Goal: Transaction & Acquisition: Purchase product/service

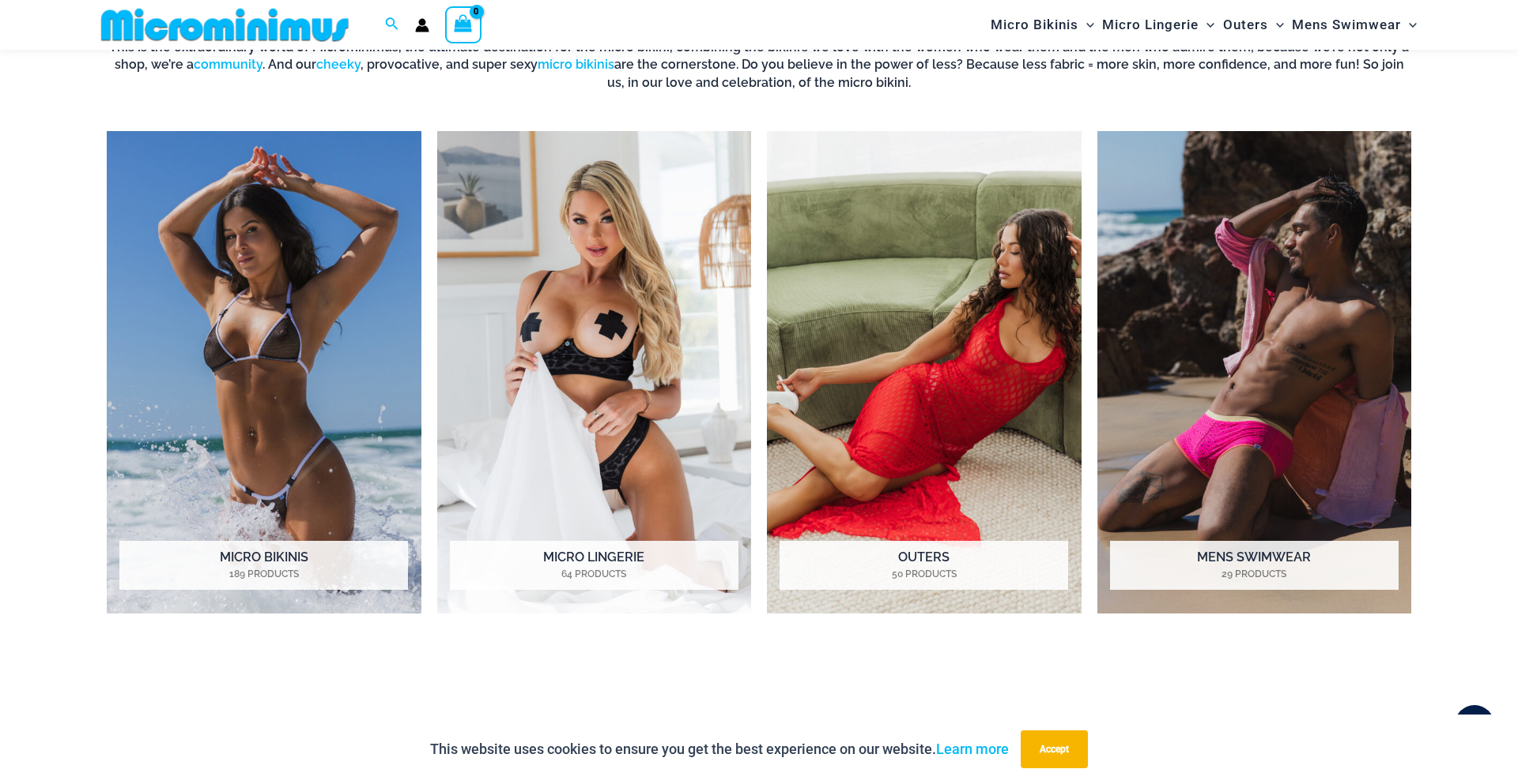
scroll to position [1386, 0]
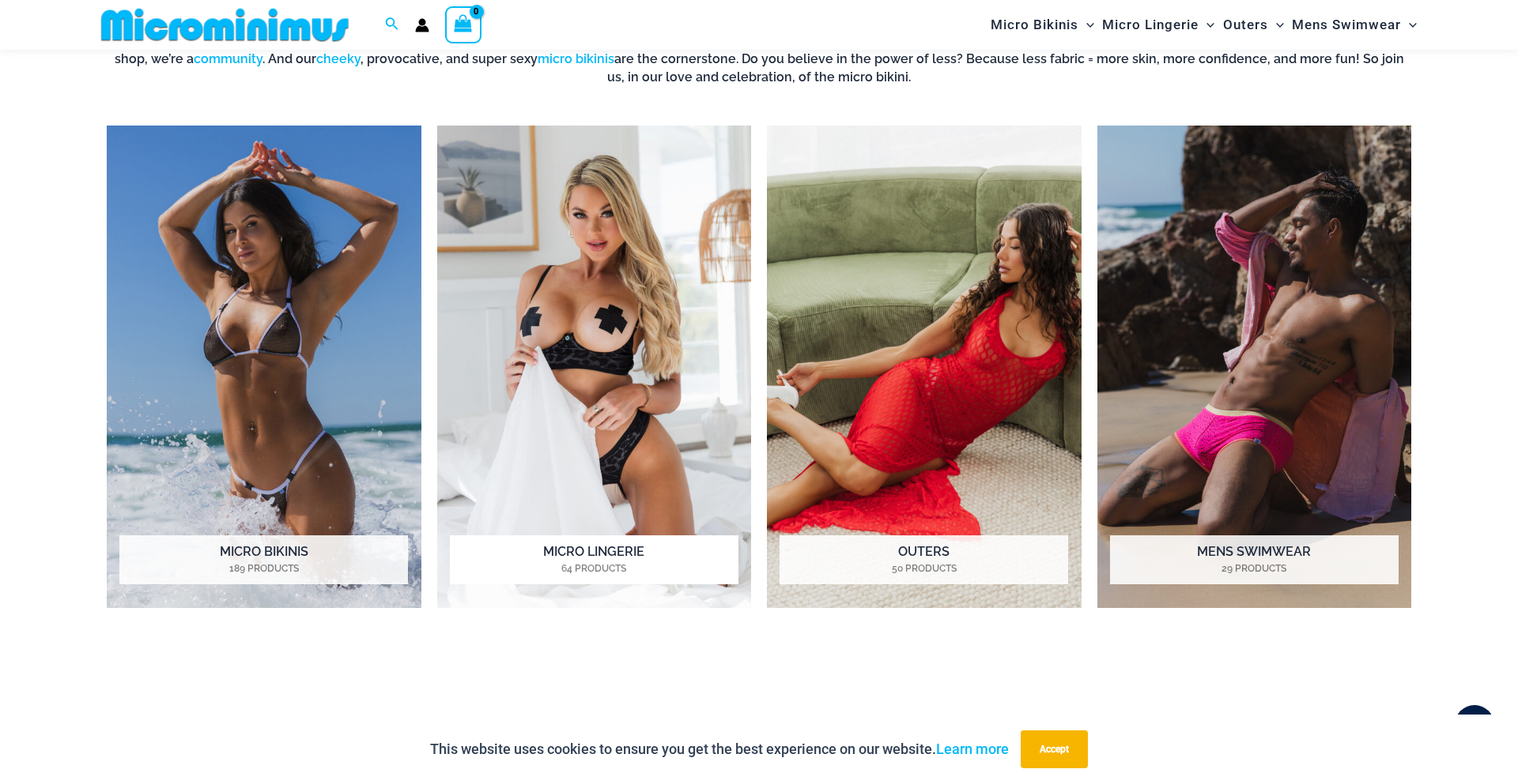
click at [609, 409] on img "Visit product category Micro Lingerie" at bounding box center [594, 367] width 315 height 482
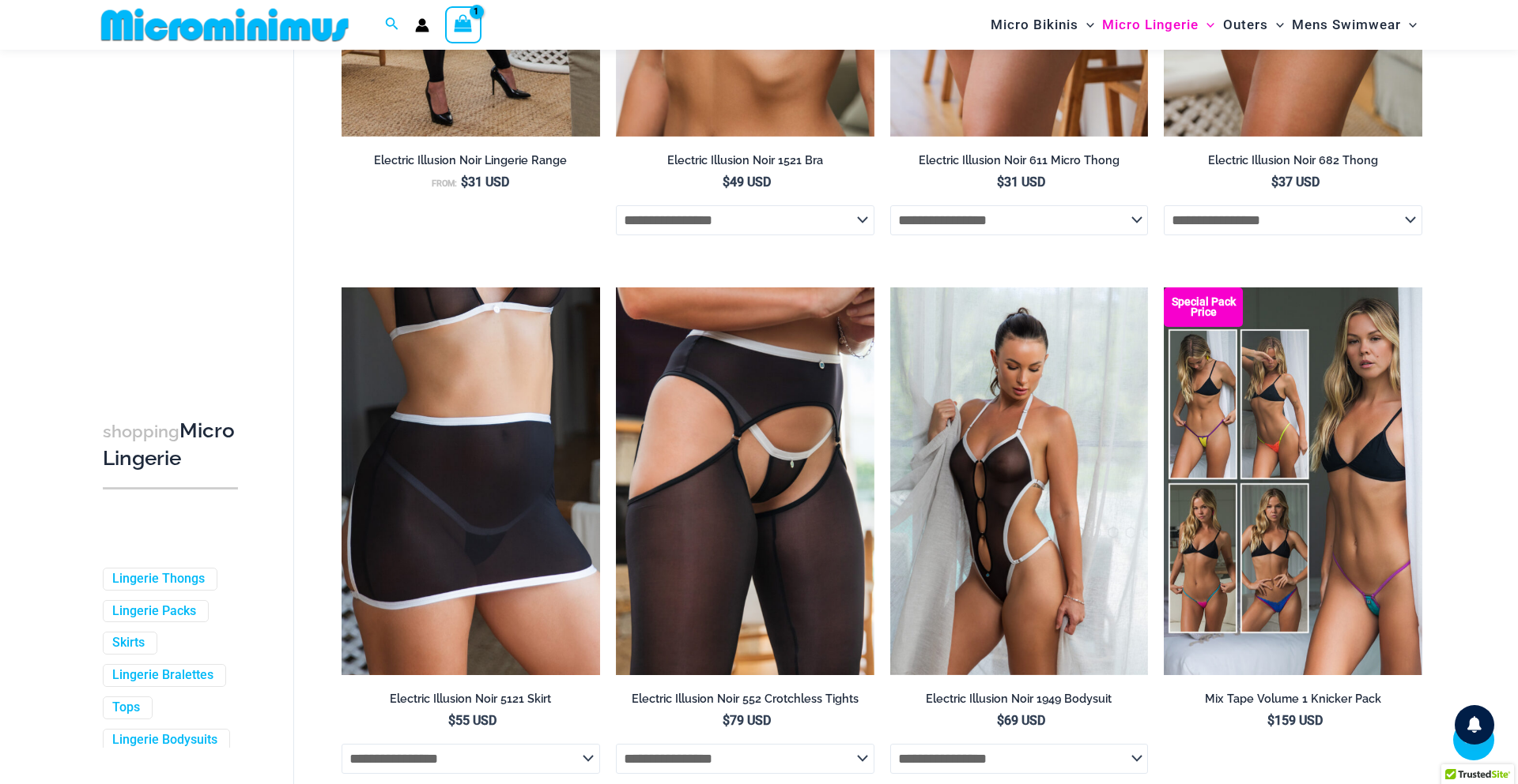
scroll to position [3337, 0]
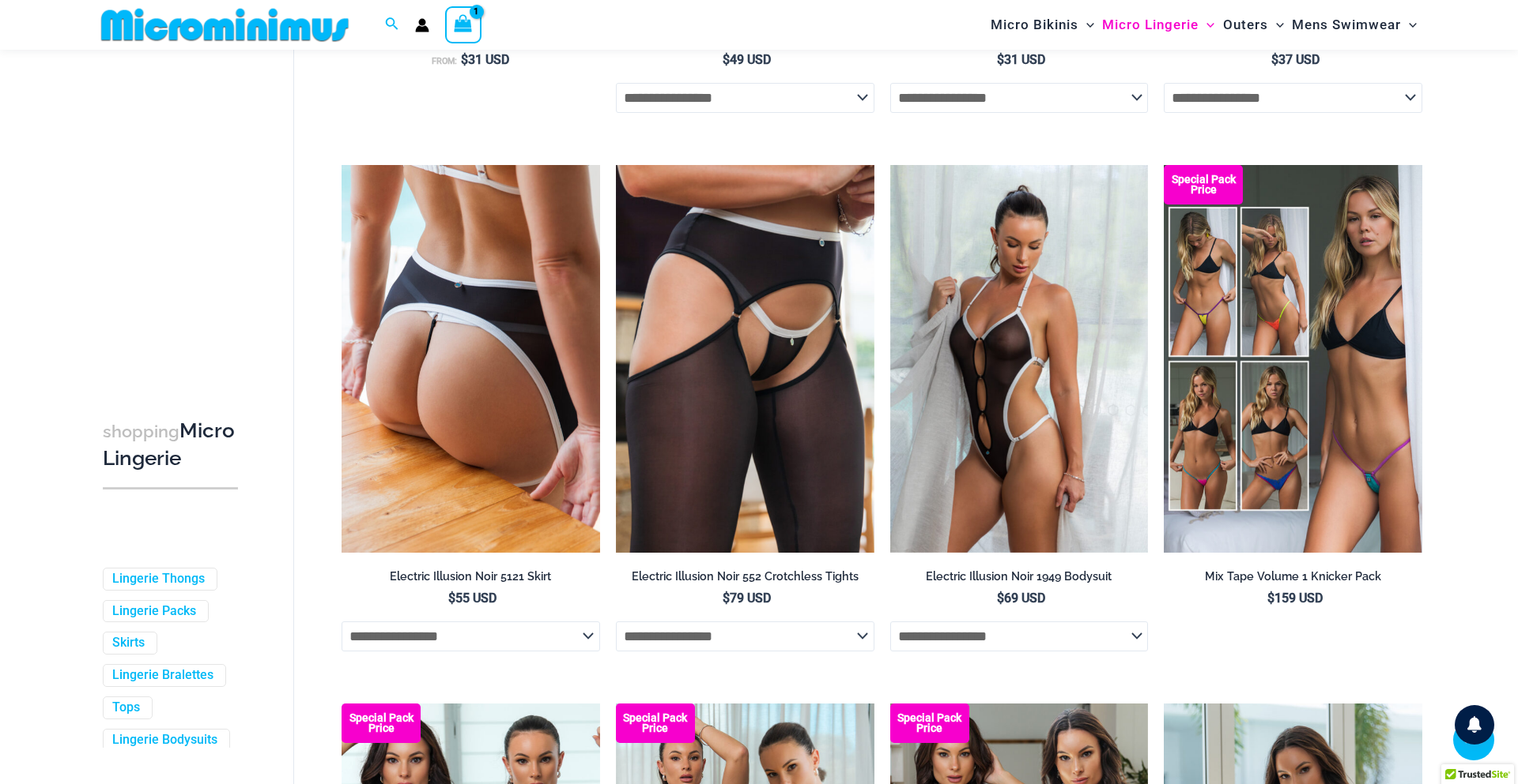
click at [435, 502] on img at bounding box center [471, 358] width 259 height 387
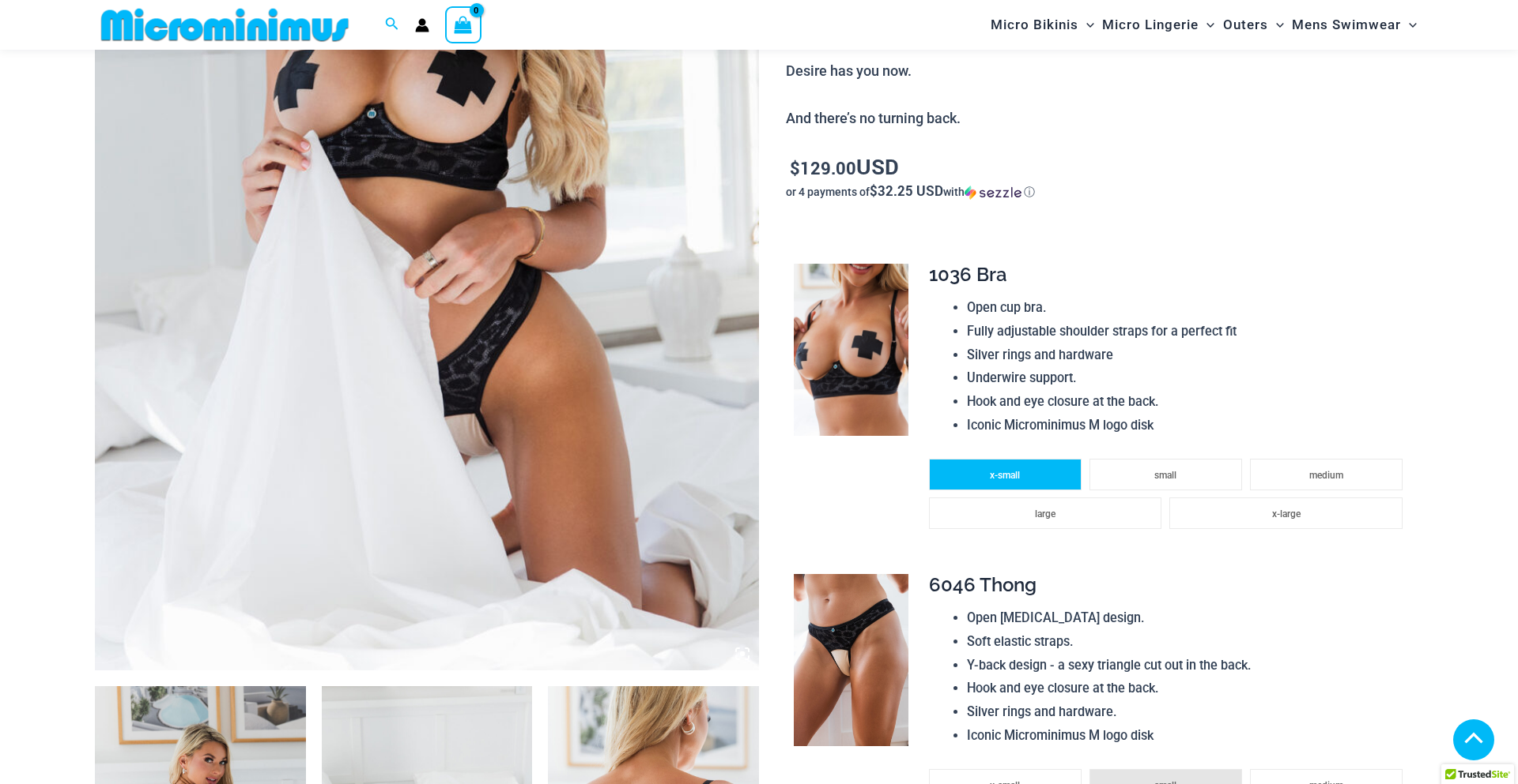
scroll to position [468, 0]
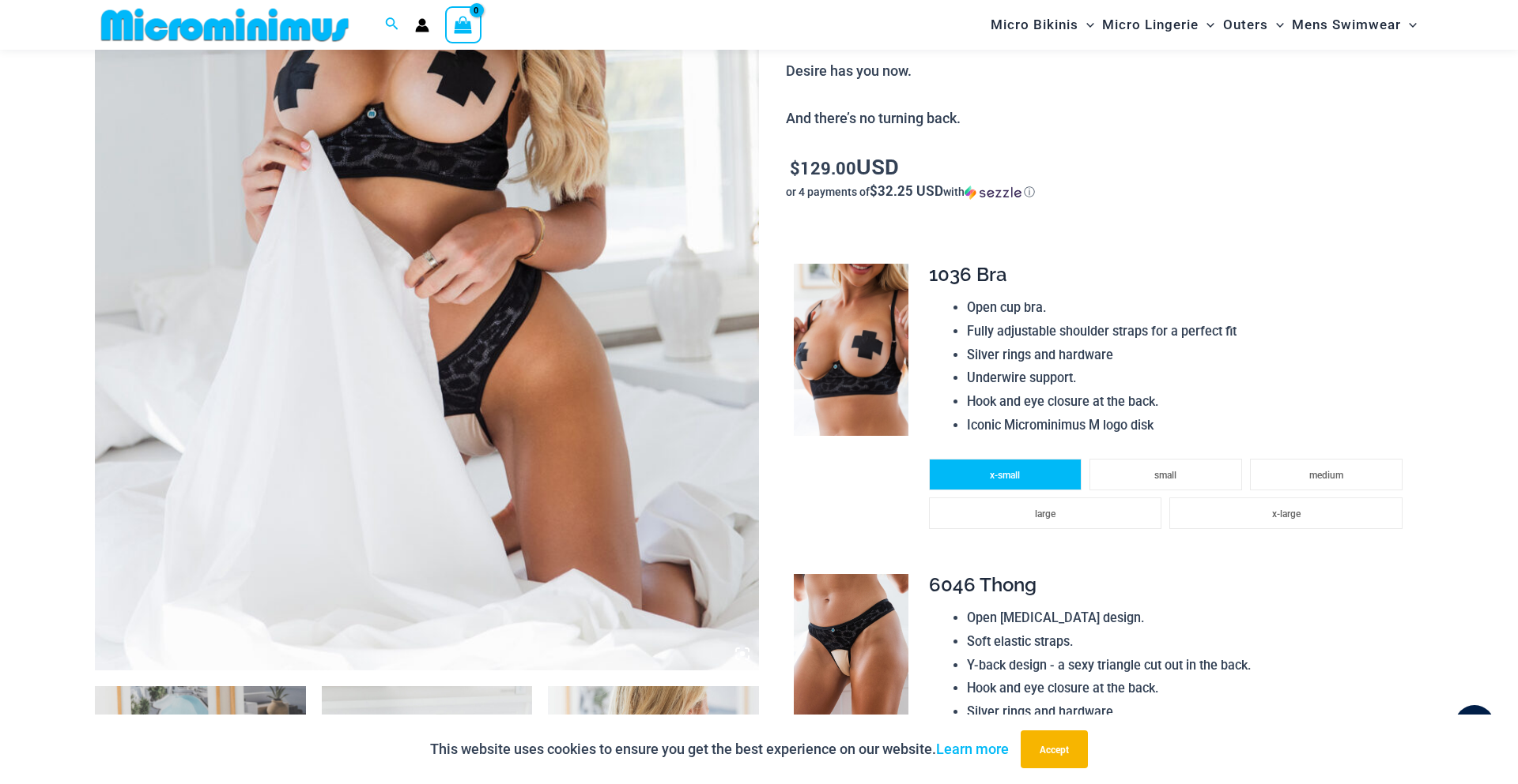
click at [1008, 474] on span "x-small" at bounding box center [1004, 475] width 30 height 11
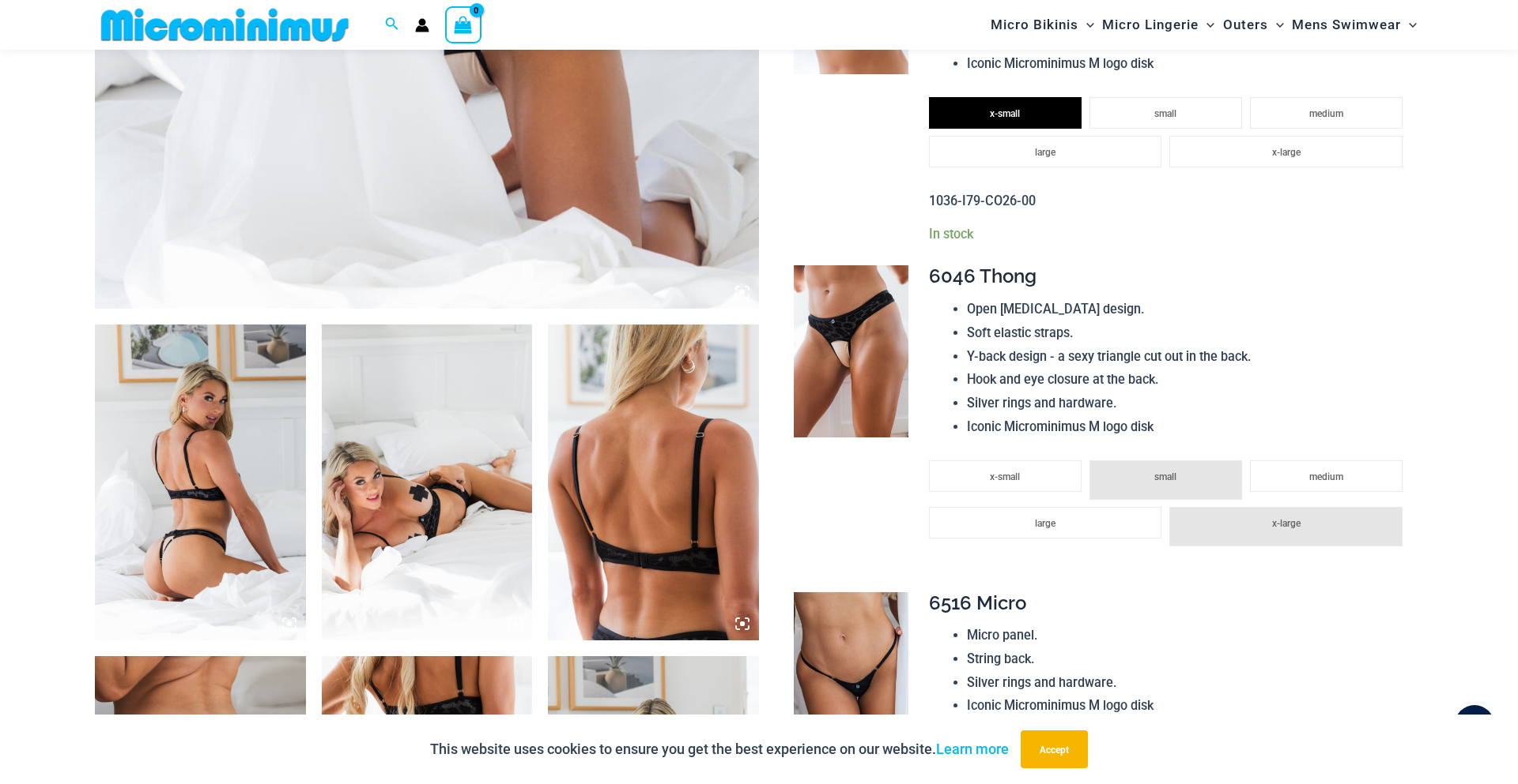
scroll to position [824, 0]
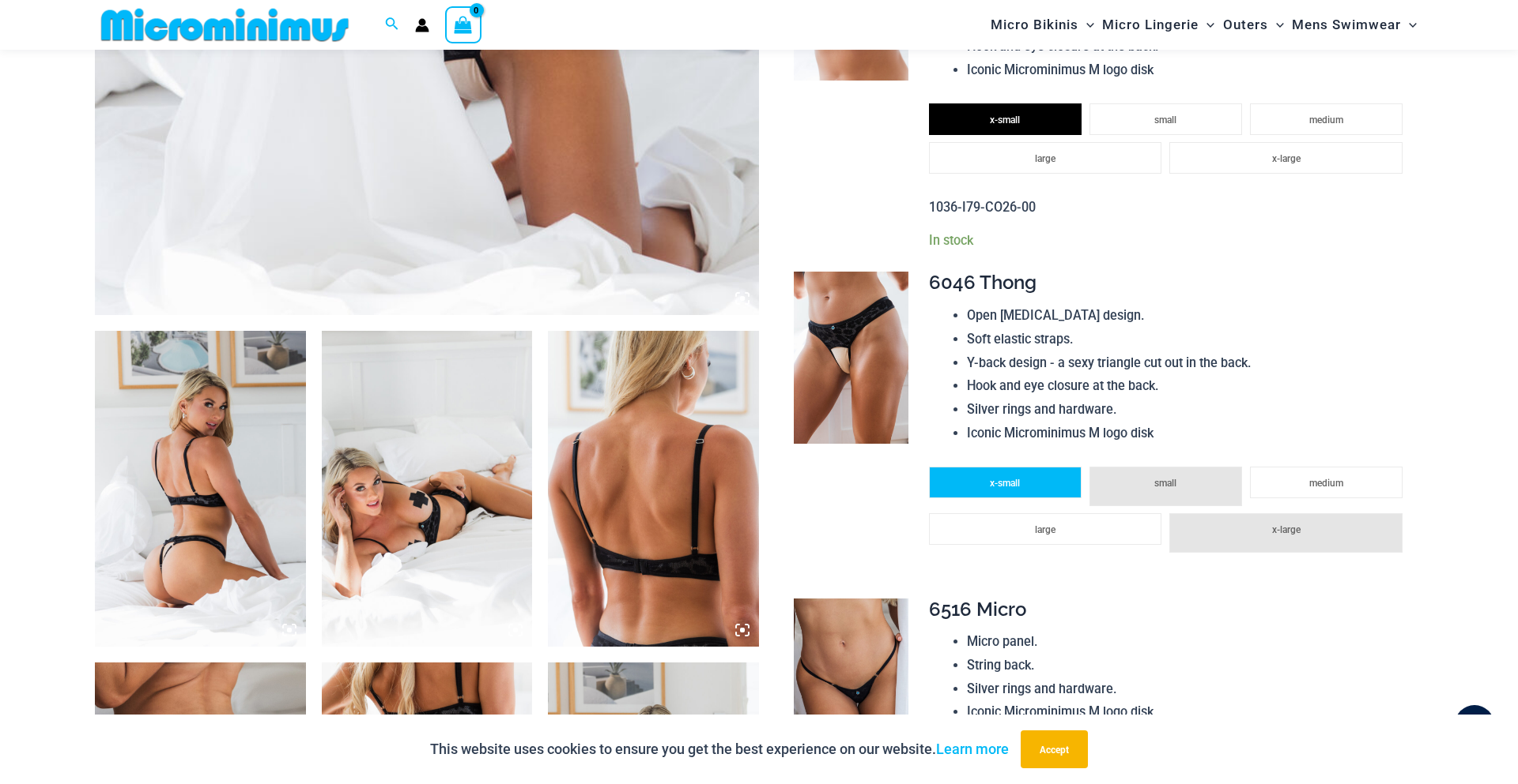
click at [1021, 492] on li "x-small" at bounding box center [1005, 482] width 153 height 31
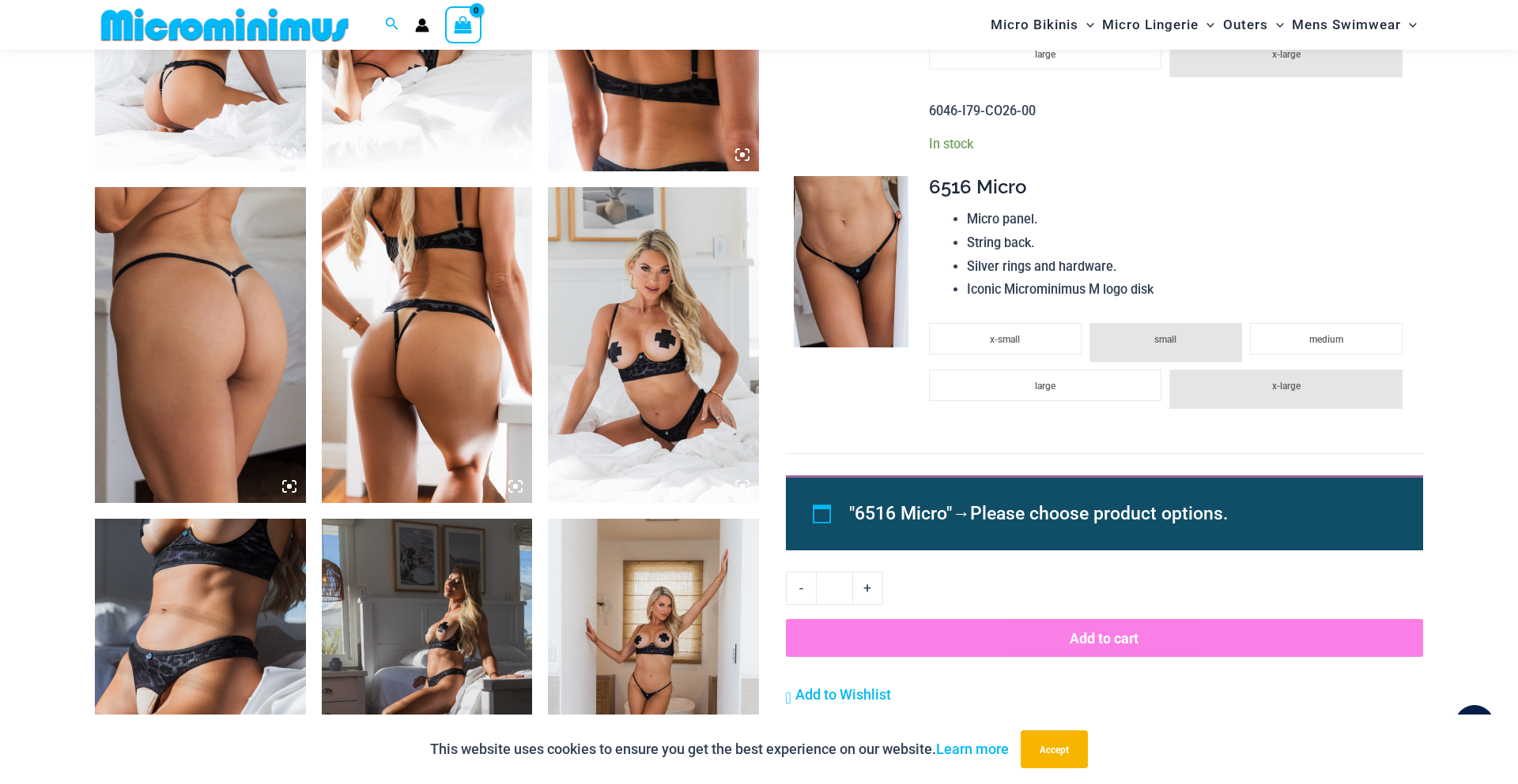
scroll to position [1342, 0]
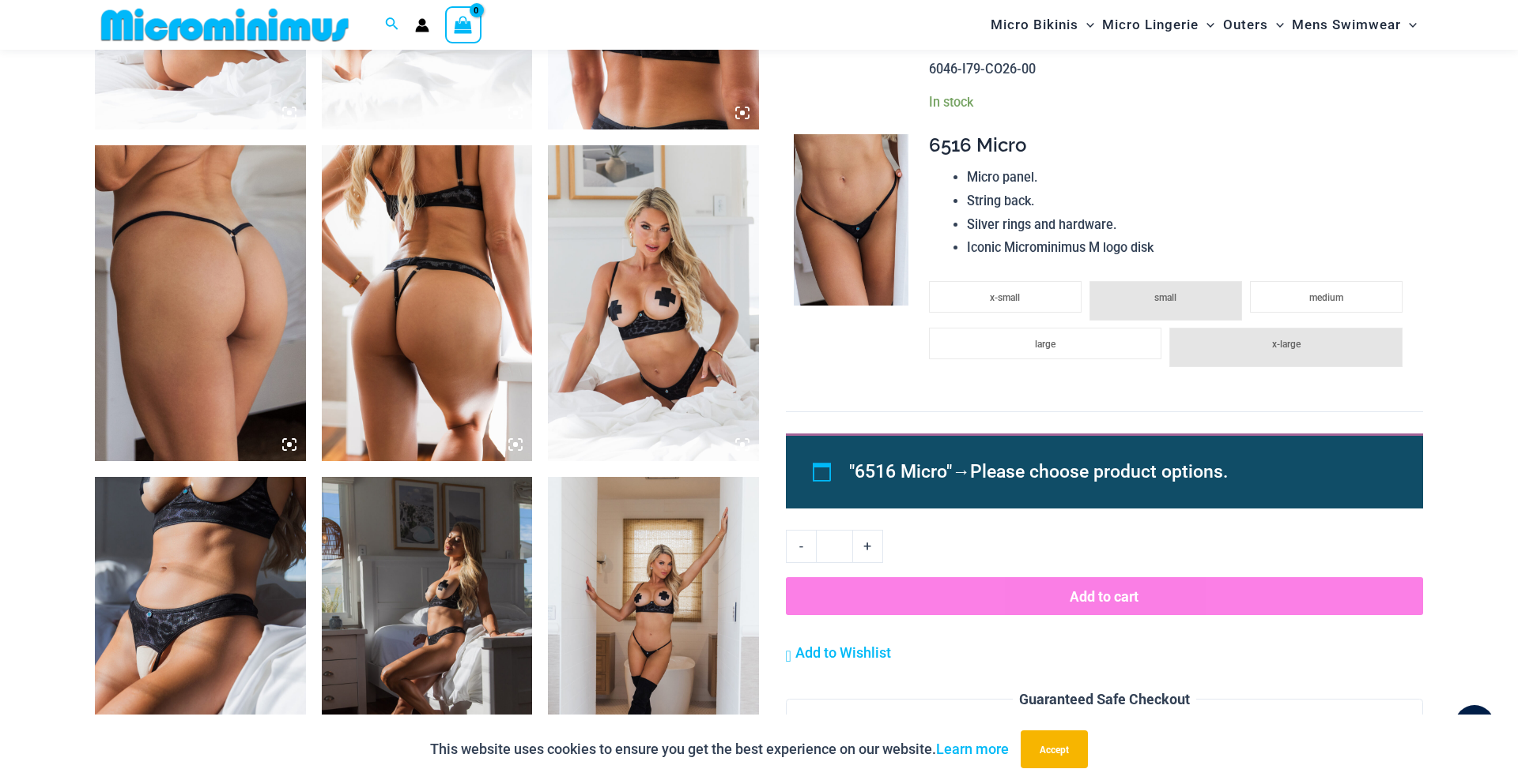
click at [1049, 610] on button "Add to cart" at bounding box center [1104, 596] width 637 height 38
click at [968, 300] on li "x-small" at bounding box center [1005, 297] width 153 height 31
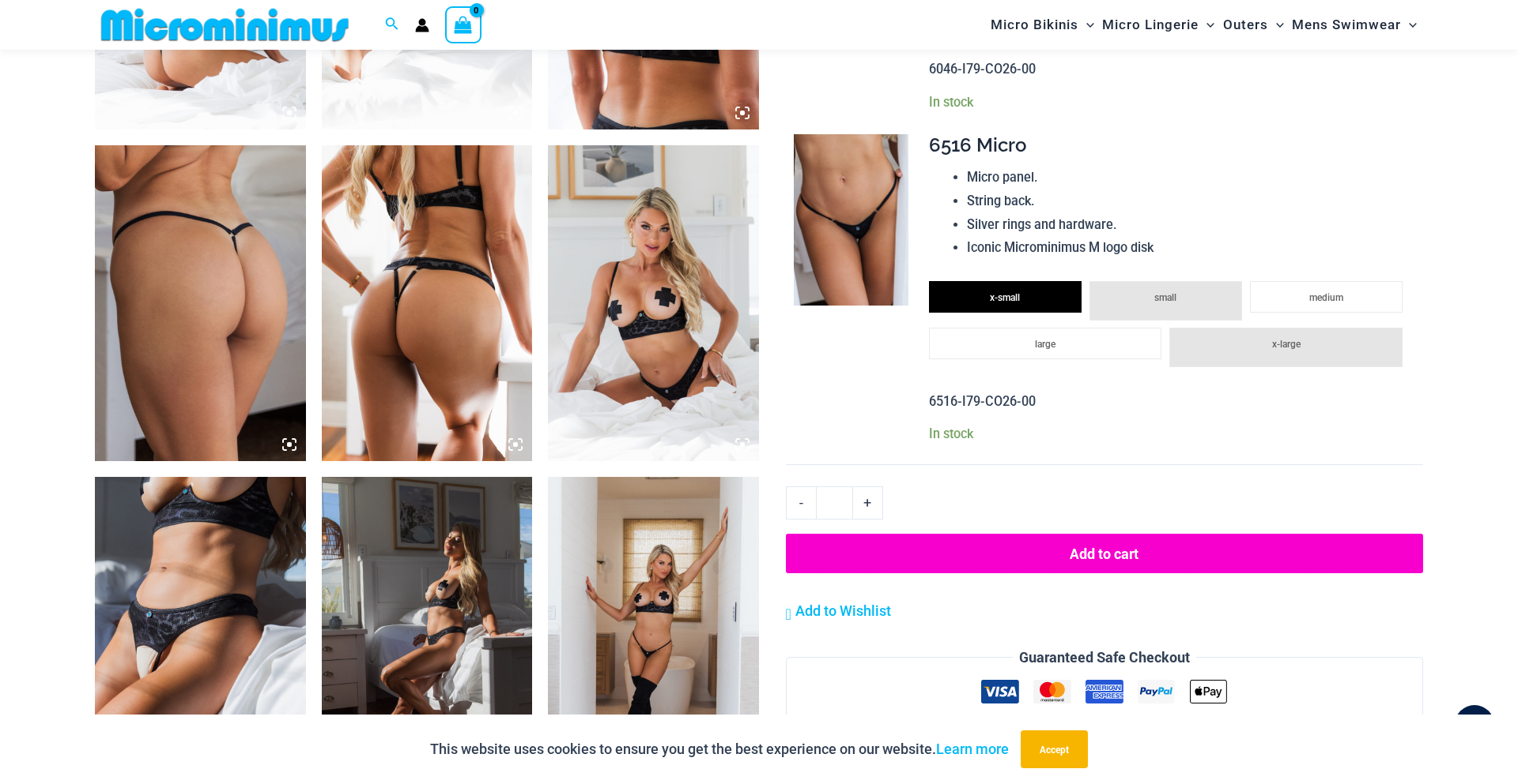
click at [1106, 549] on button "Add to cart" at bounding box center [1104, 554] width 637 height 39
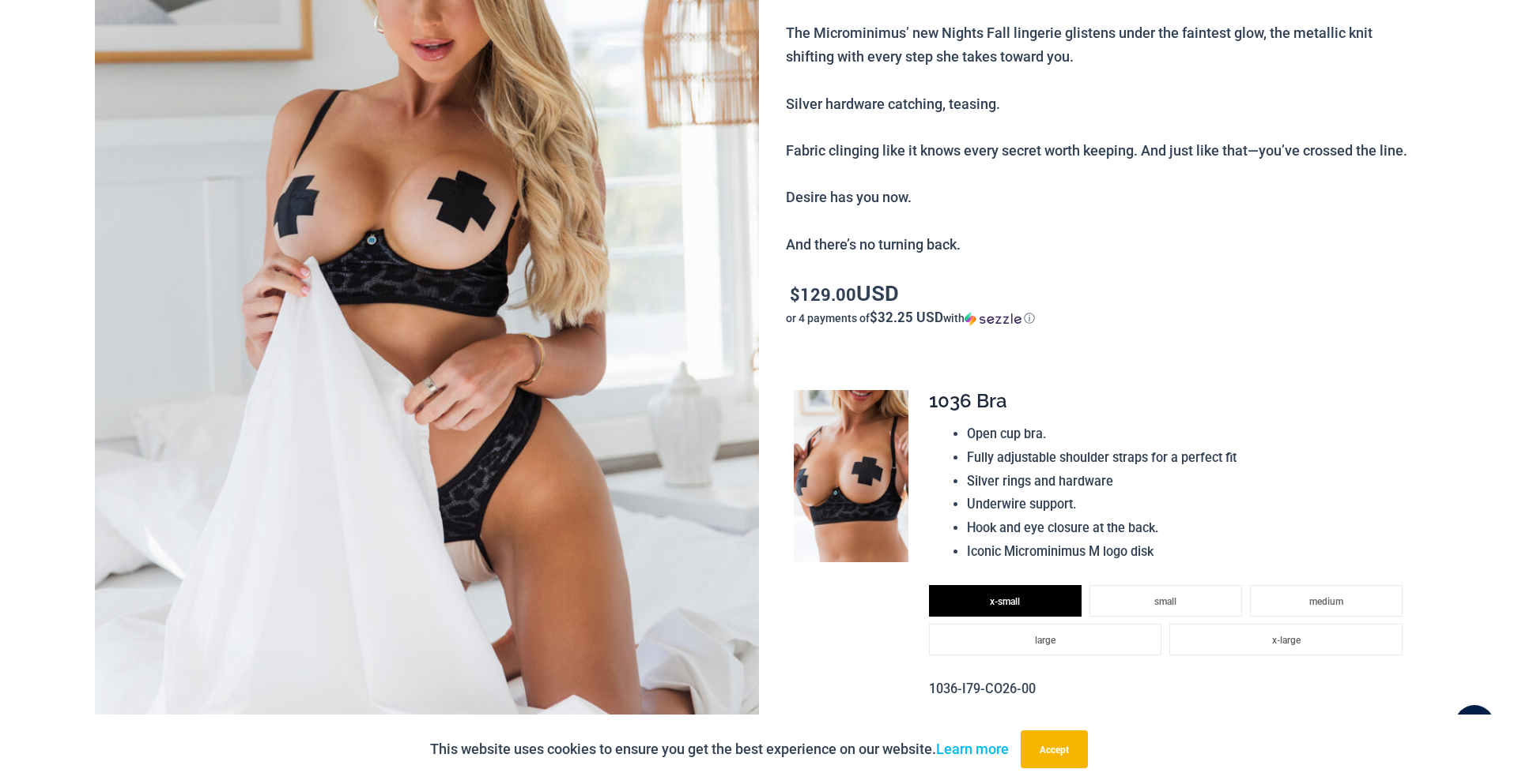
scroll to position [0, 0]
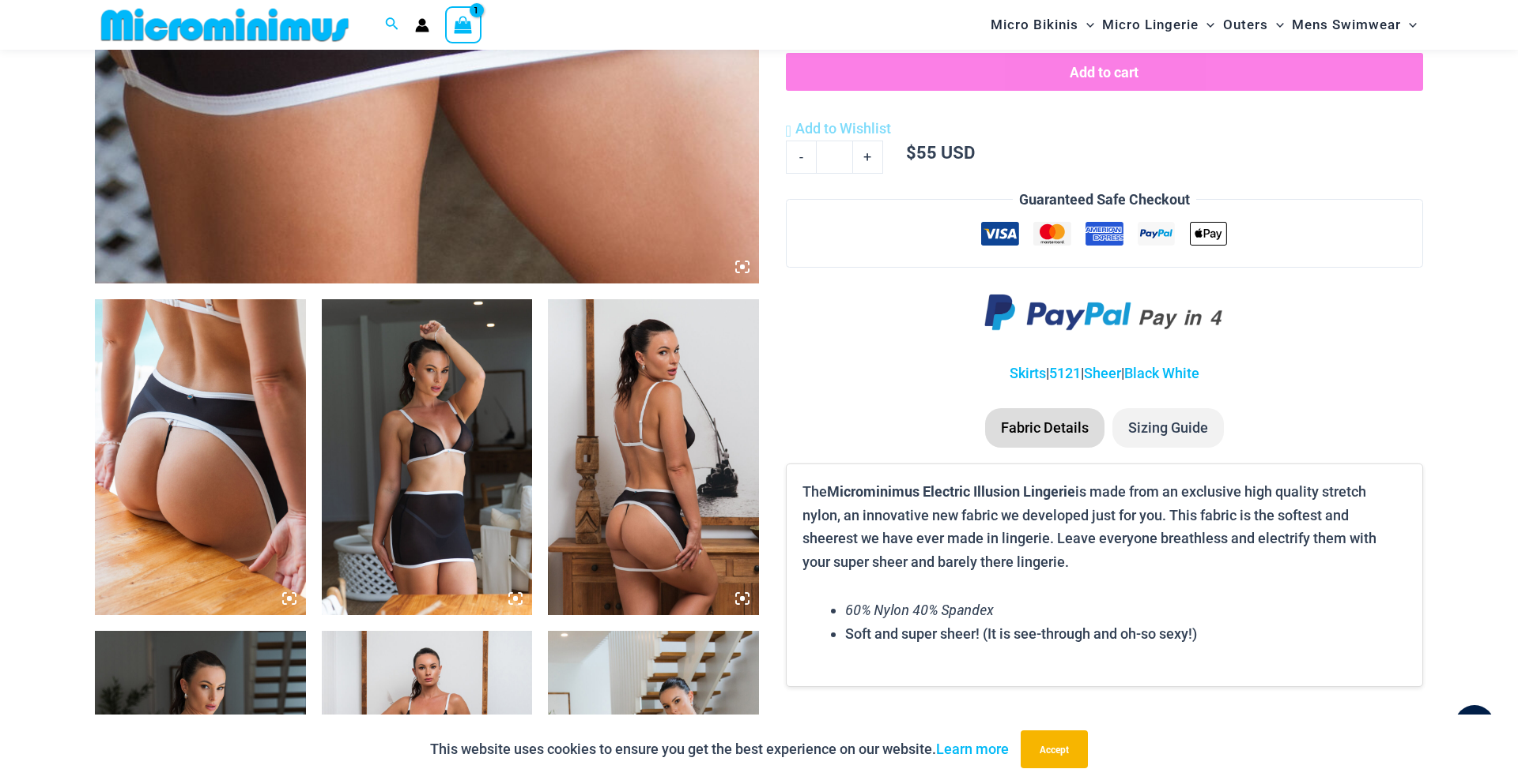
scroll to position [552, 0]
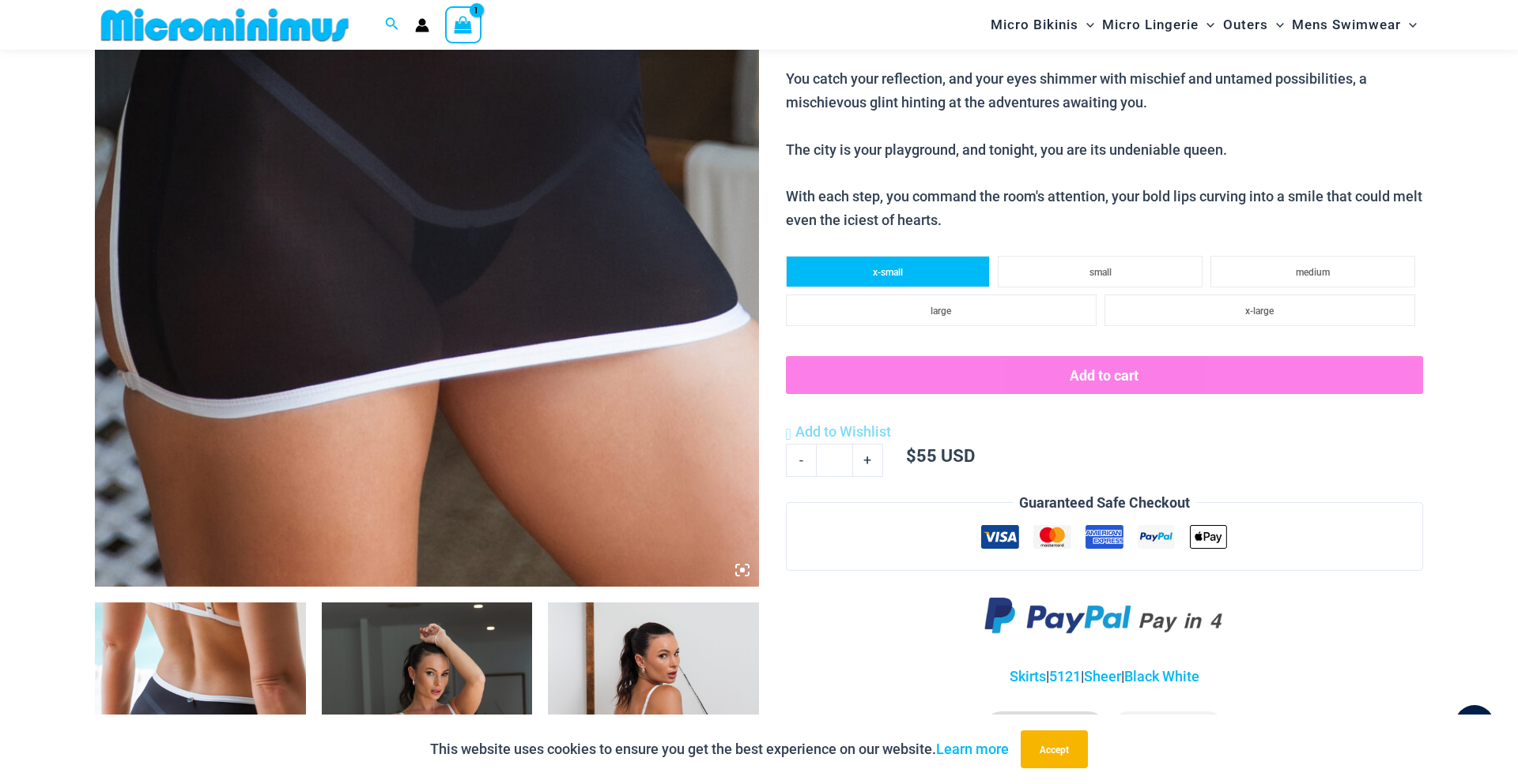
click at [918, 271] on li "x-small" at bounding box center [887, 271] width 205 height 31
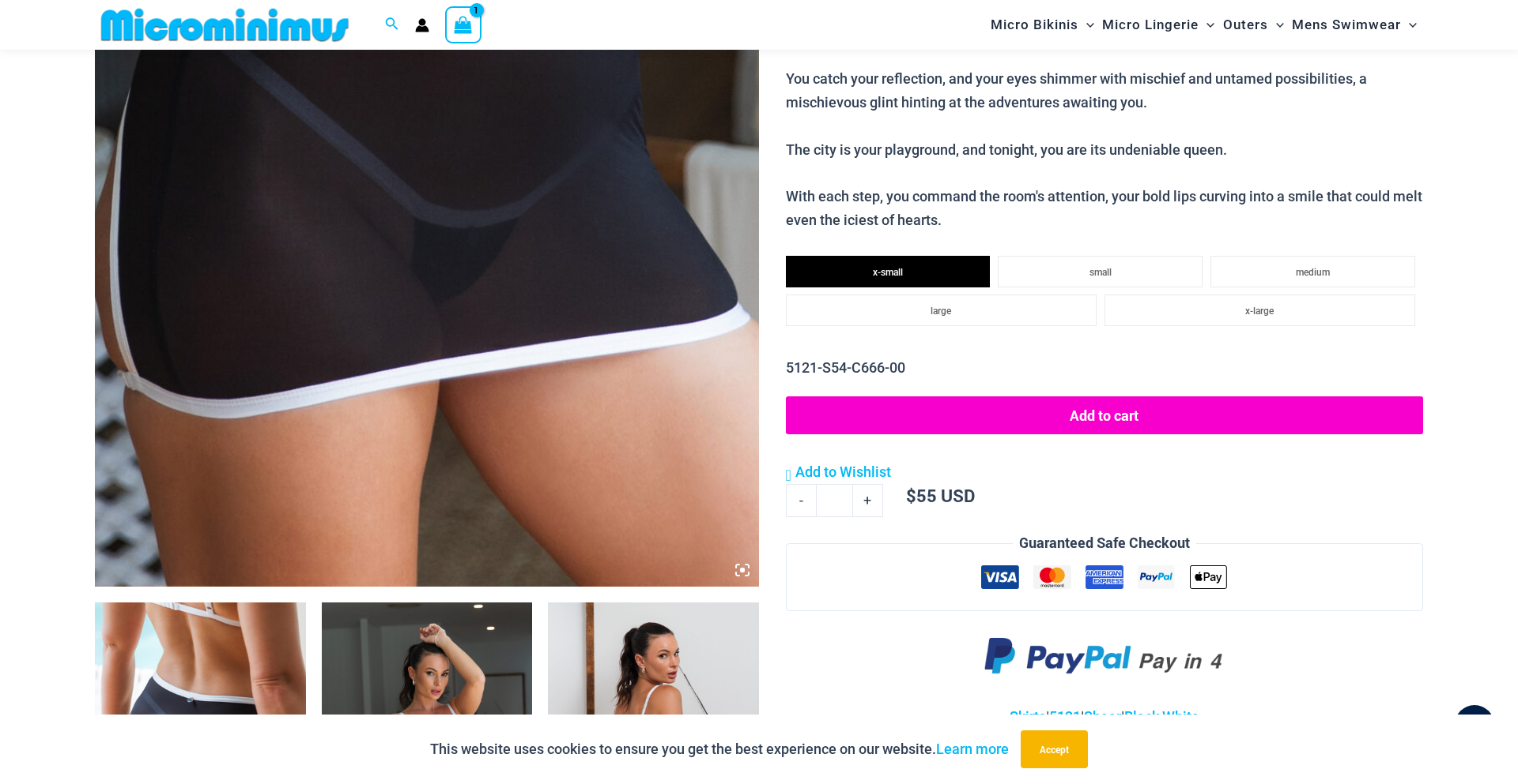
drag, startPoint x: 939, startPoint y: 572, endPoint x: 786, endPoint y: 673, distance: 183.3
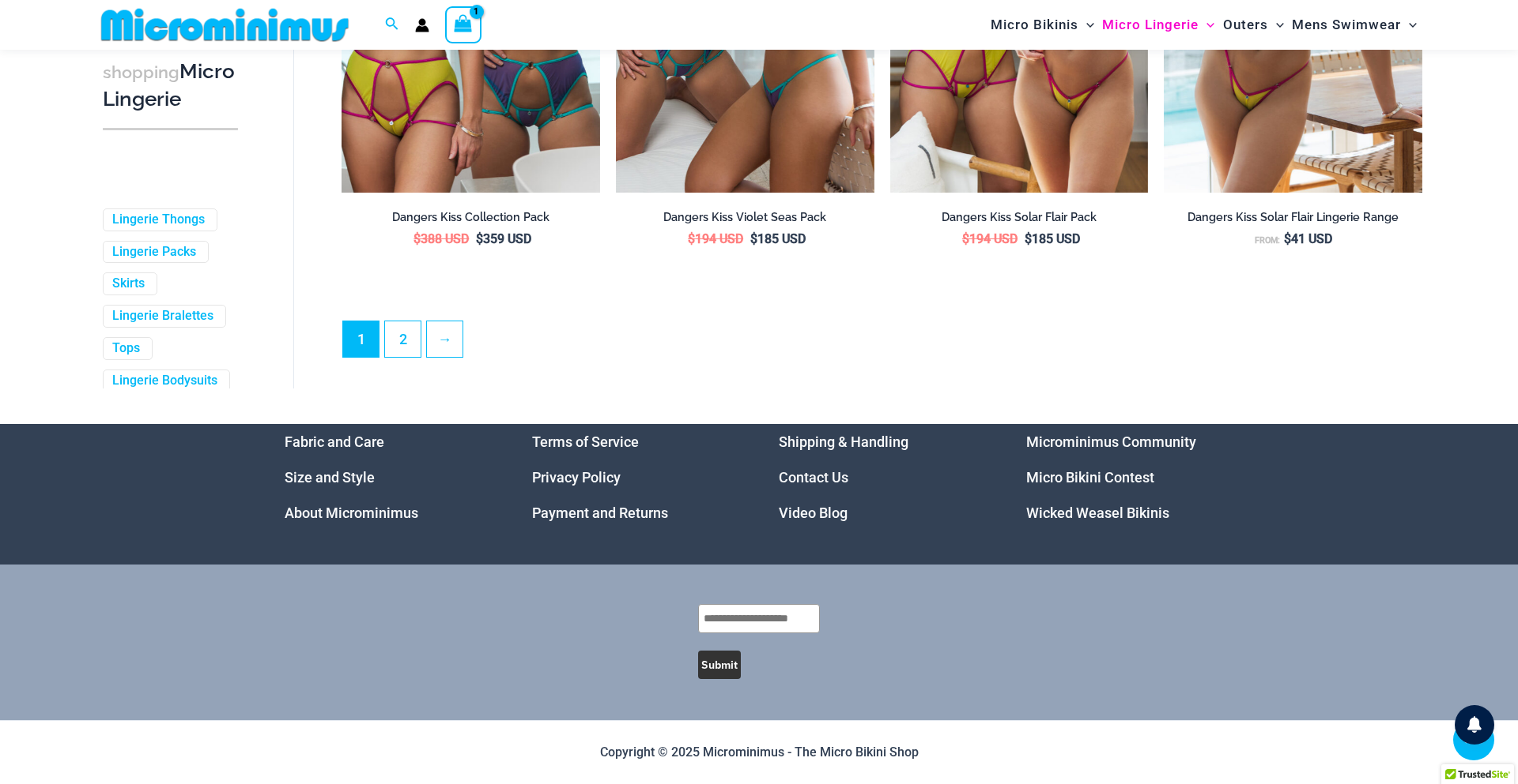
scroll to position [4251, 0]
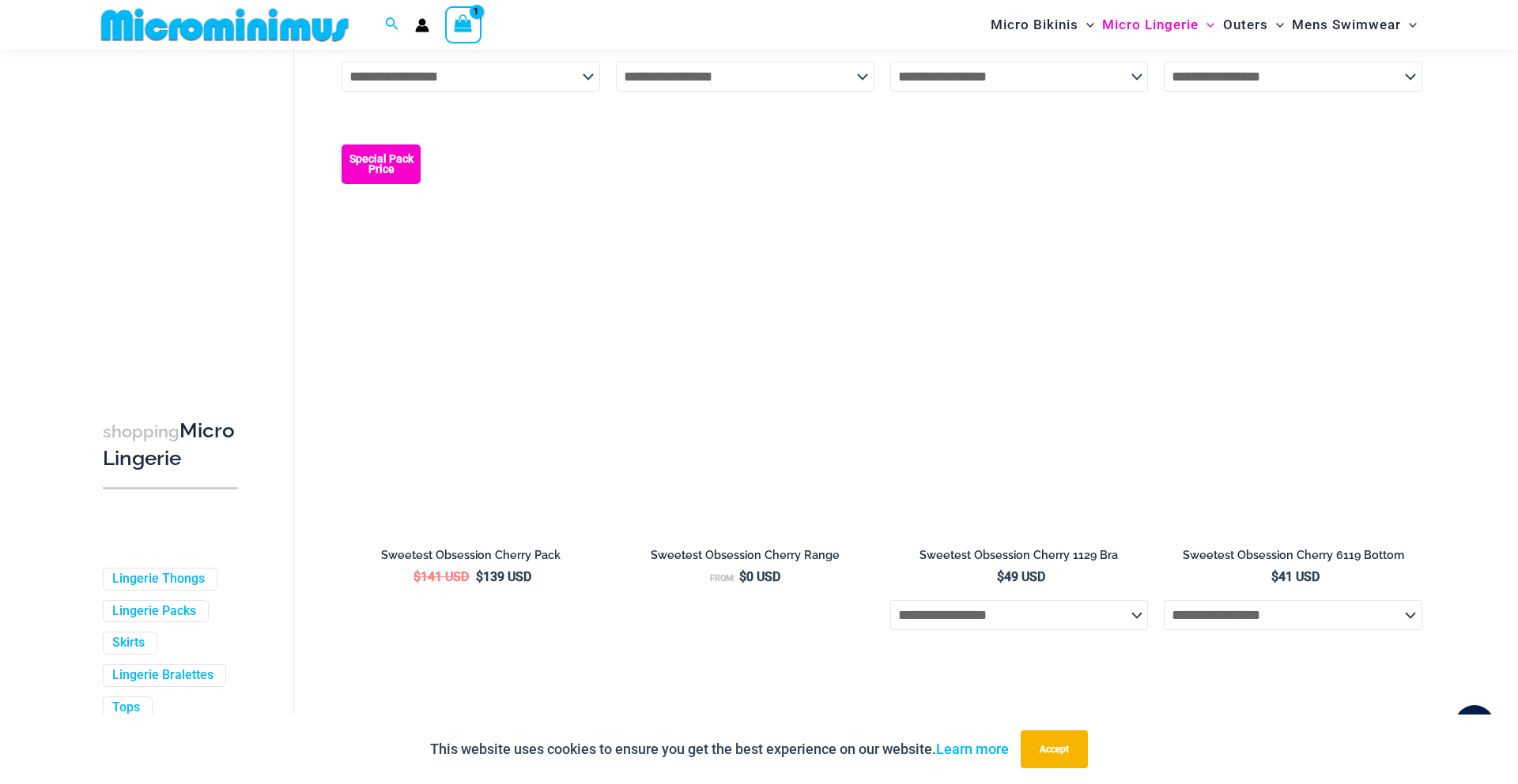
scroll to position [2735, 0]
